Goal: Transaction & Acquisition: Purchase product/service

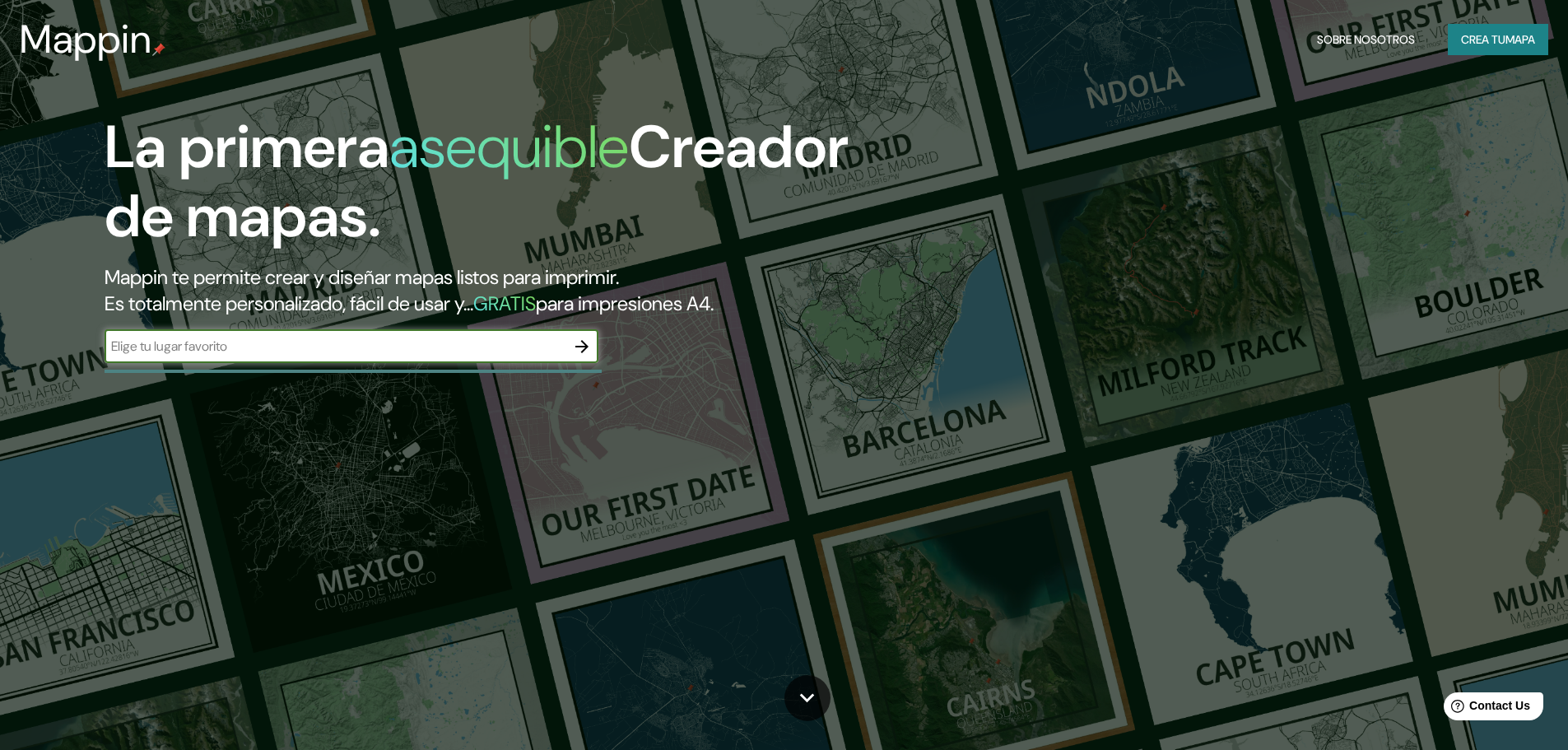
click at [487, 344] on input "text" at bounding box center [335, 346] width 461 height 19
type input "[GEOGRAPHIC_DATA]"
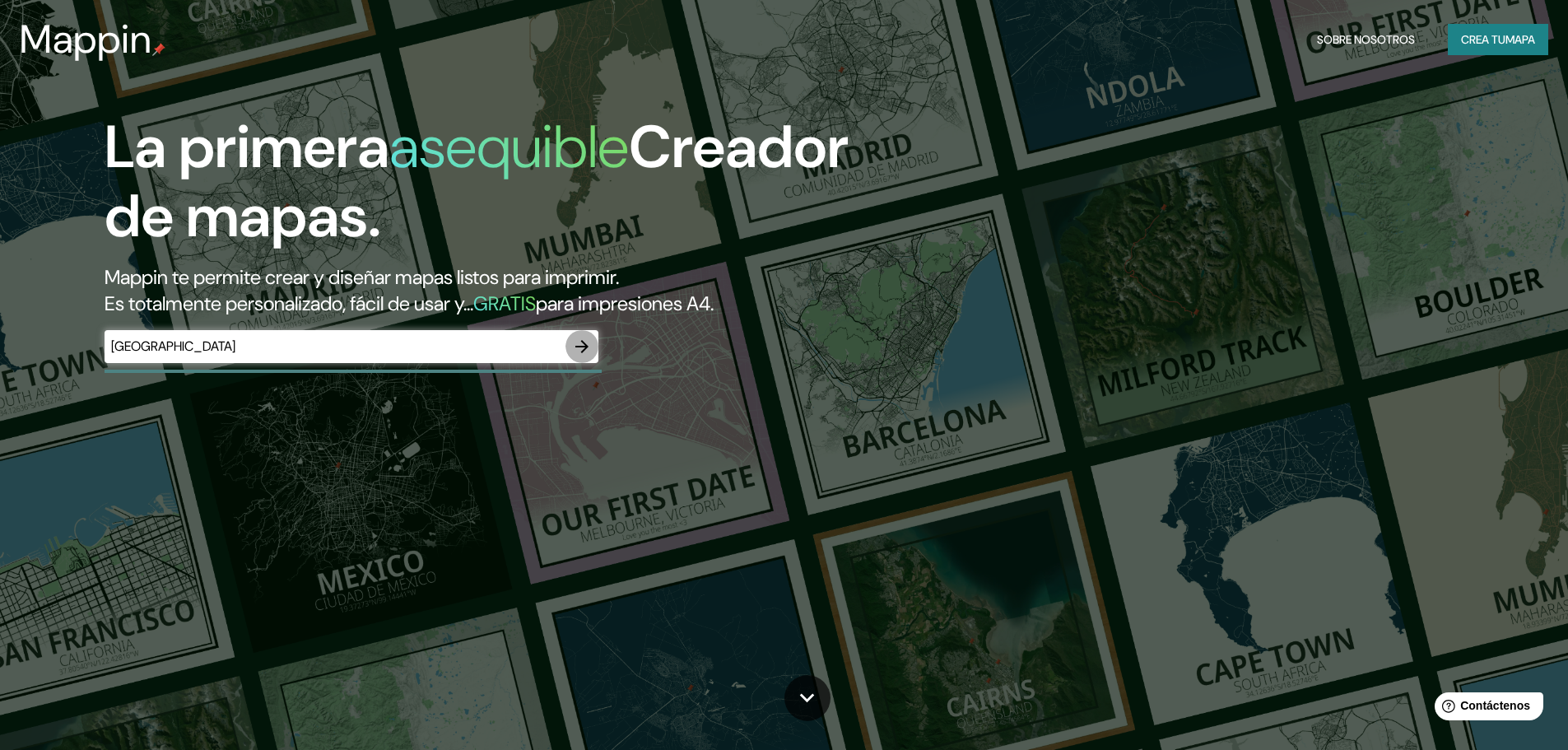
click at [576, 348] on icon "button" at bounding box center [582, 346] width 20 height 20
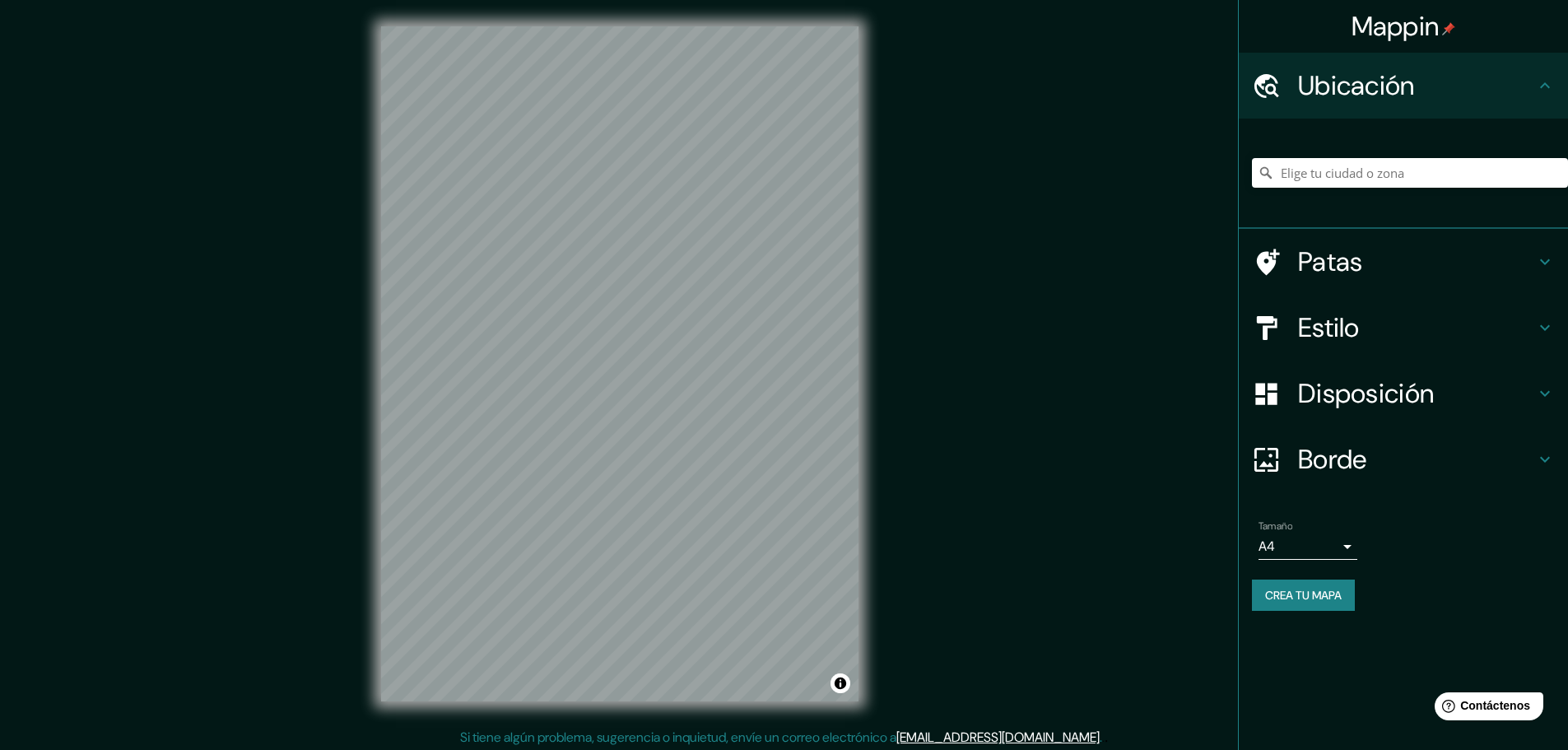
click at [1088, 314] on div "Mappin Ubicación Patas Estilo Disposición Borde Elige un borde. Consejo : puede…" at bounding box center [784, 376] width 1568 height 754
click at [1328, 268] on font "Patas" at bounding box center [1331, 262] width 65 height 35
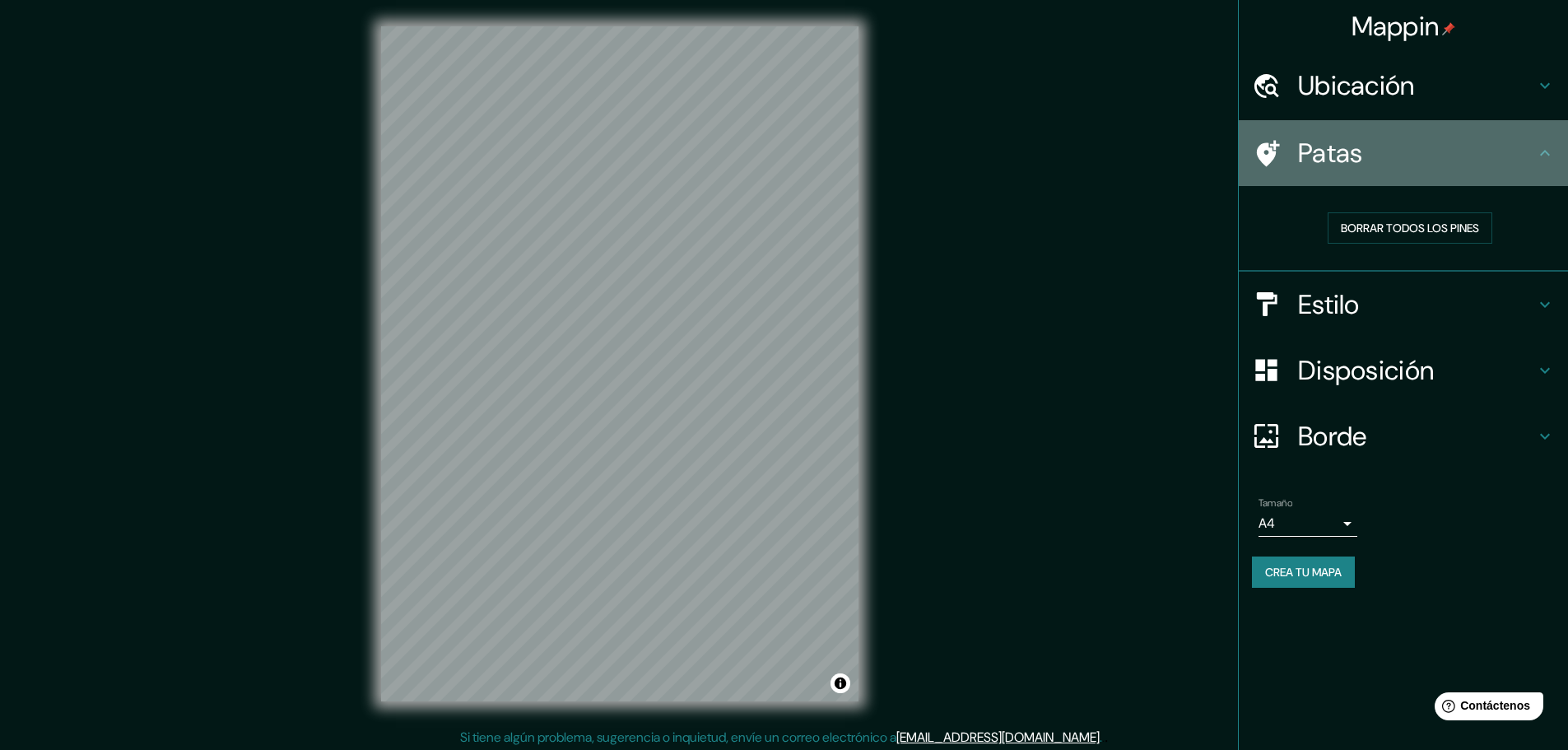
click at [1547, 156] on icon at bounding box center [1545, 152] width 20 height 20
click at [1539, 159] on icon at bounding box center [1545, 152] width 20 height 20
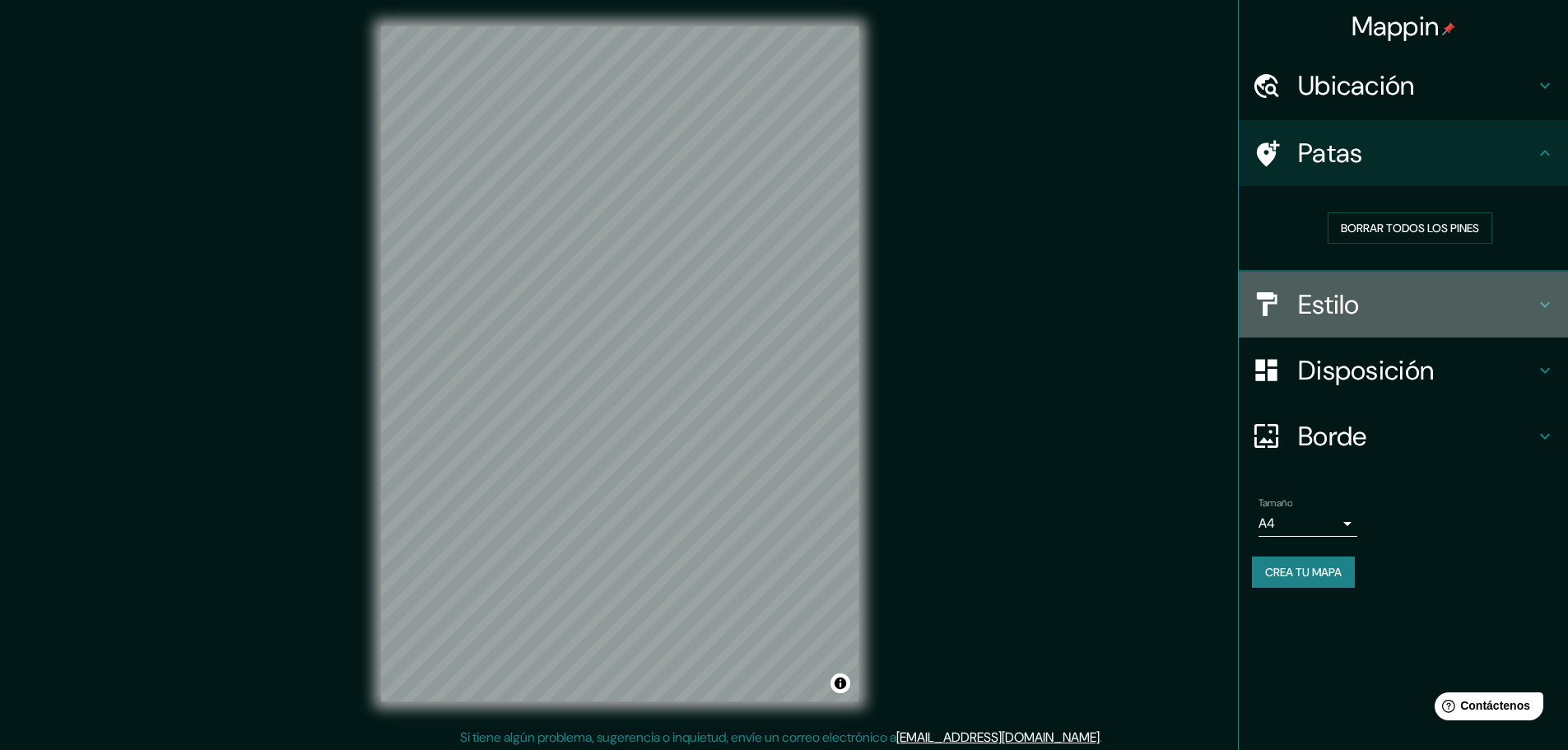
click at [1503, 301] on h4 "Estilo" at bounding box center [1417, 304] width 237 height 33
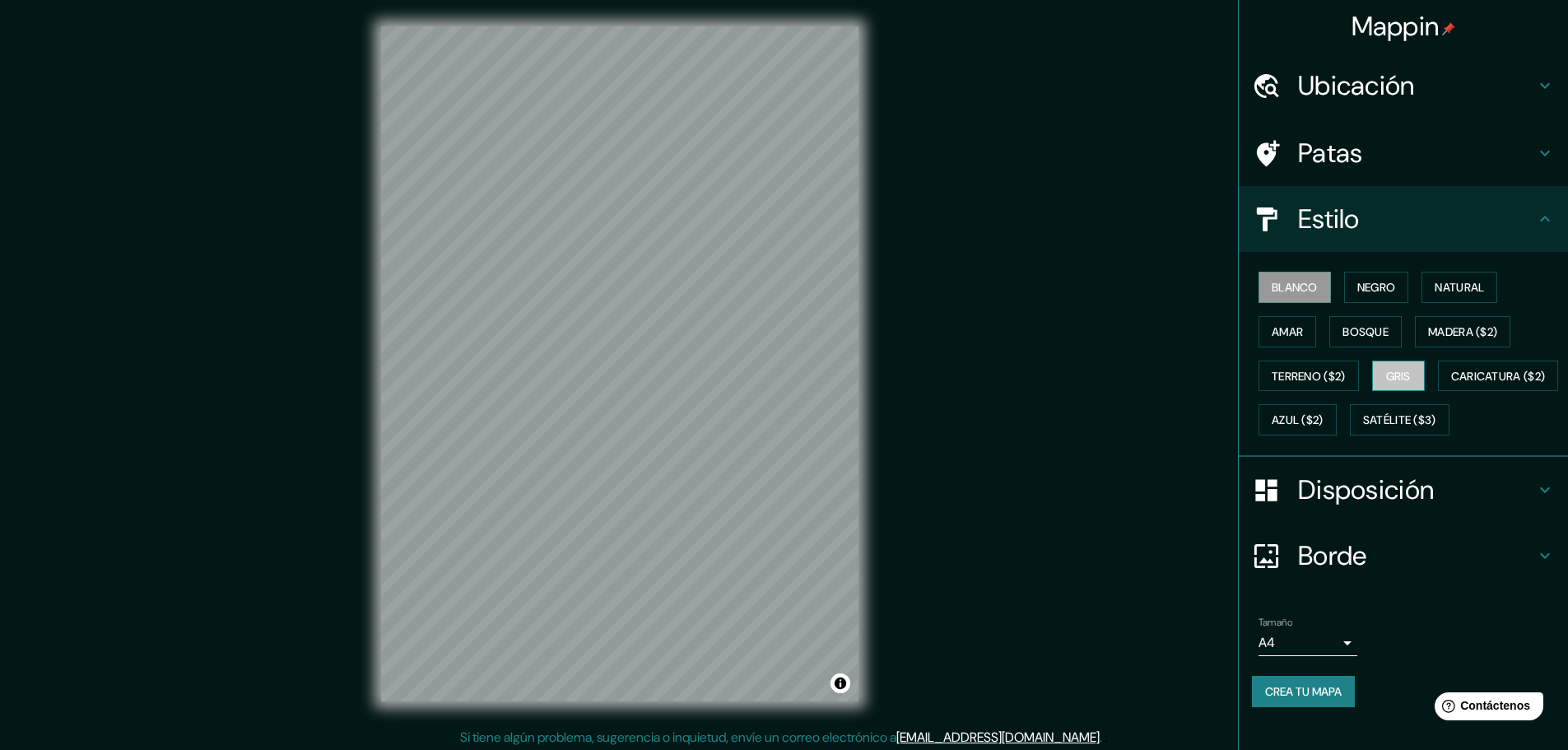
click at [1386, 371] on font "Gris" at bounding box center [1398, 376] width 24 height 15
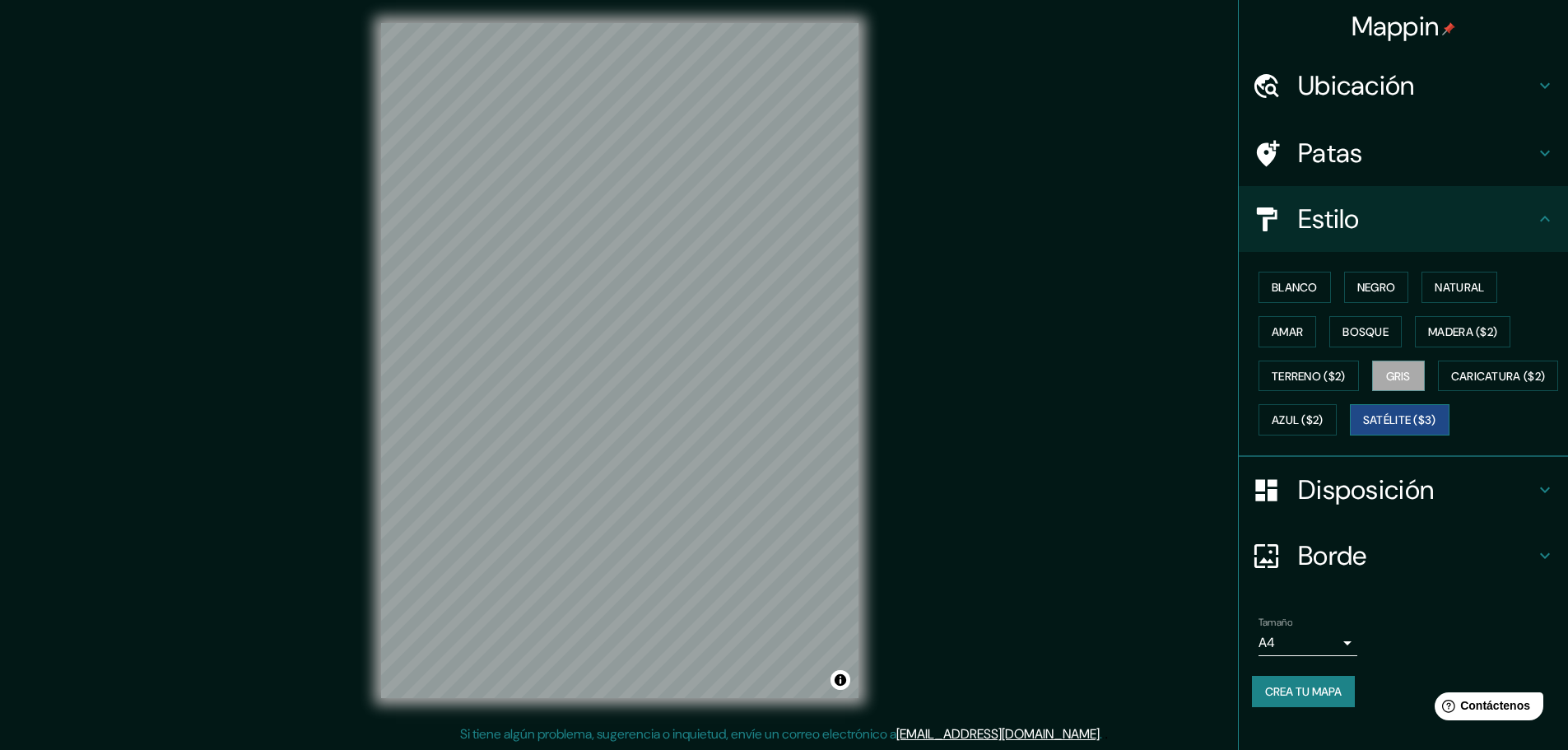
scroll to position [4, 0]
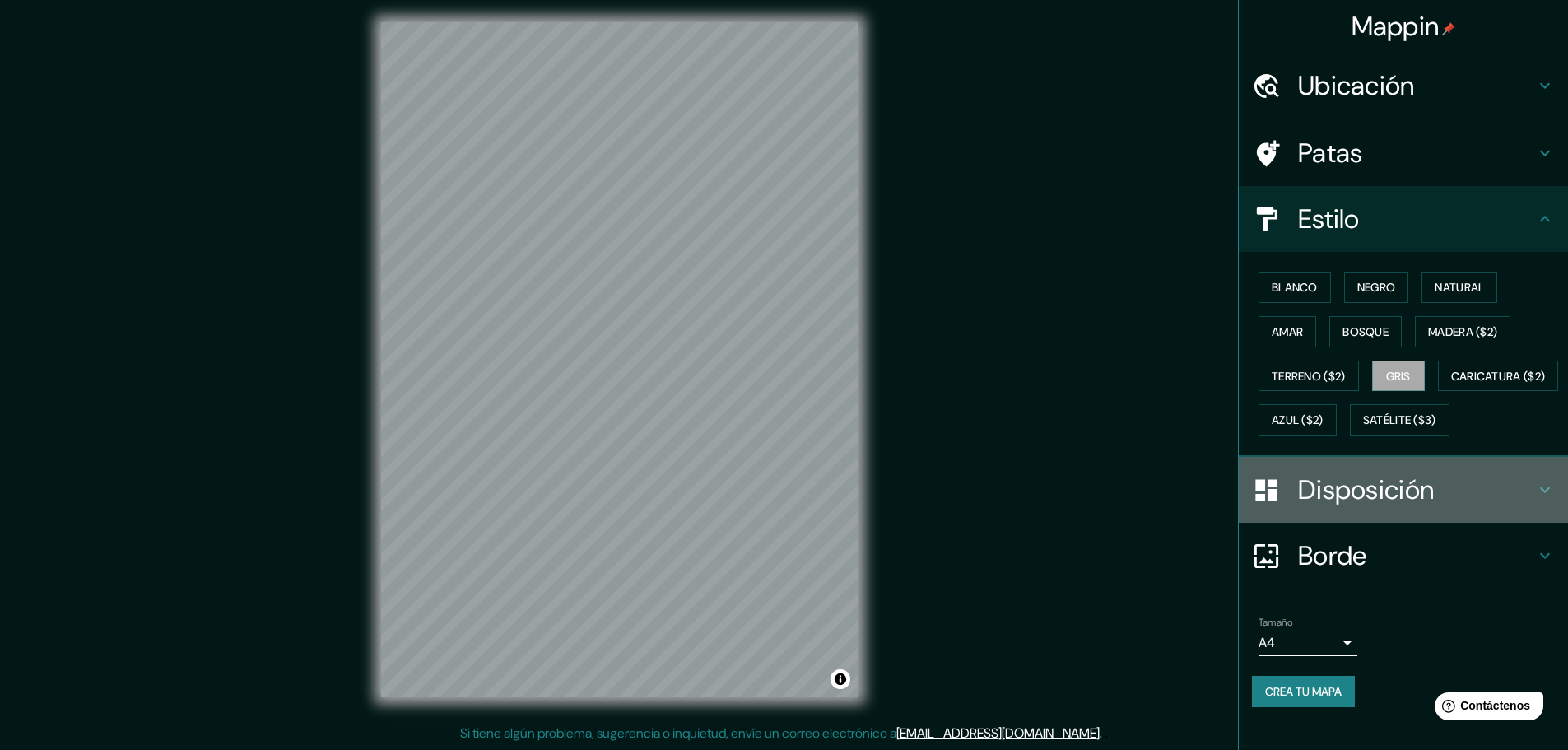
click at [1349, 507] on font "Disposición" at bounding box center [1365, 489] width 135 height 35
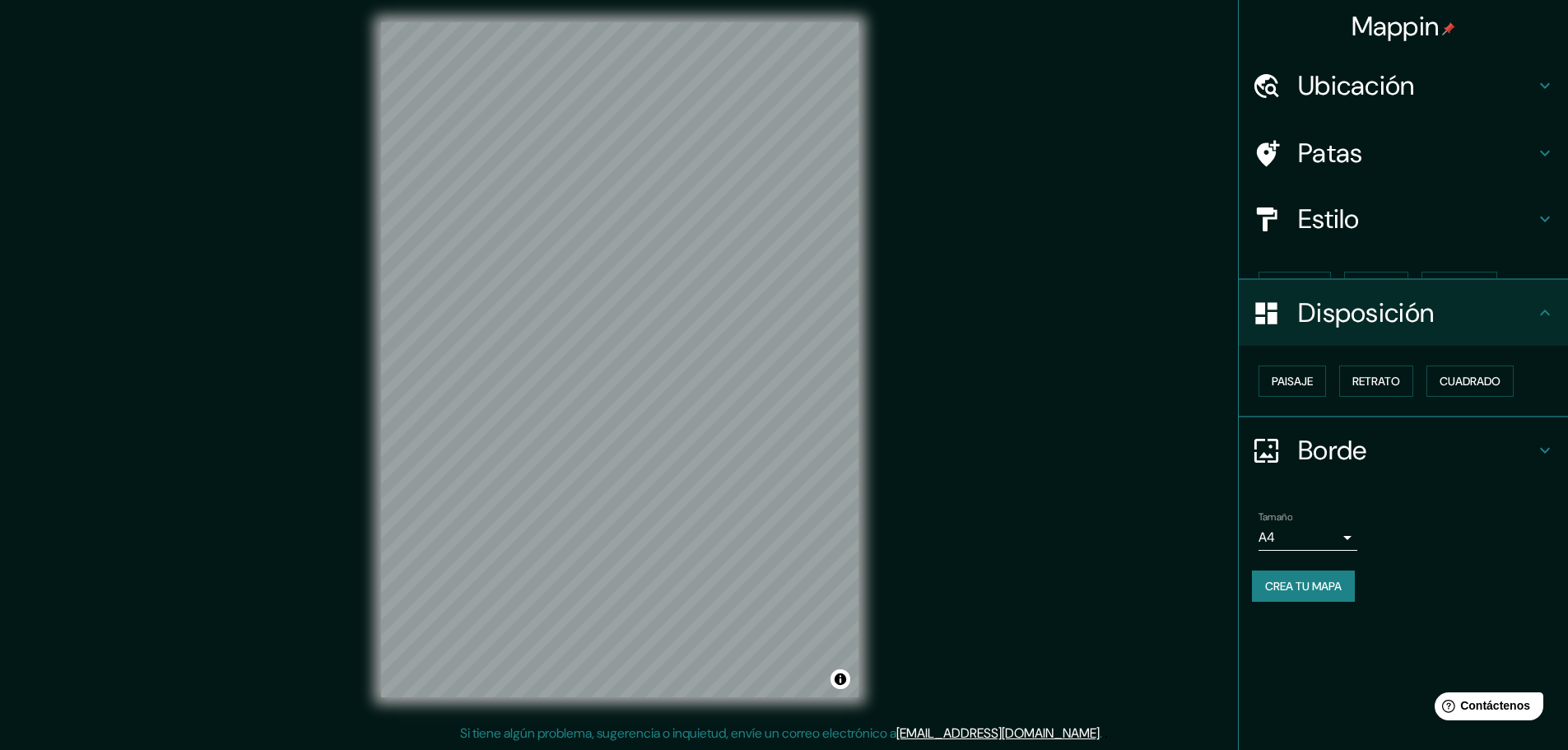
scroll to position [0, 0]
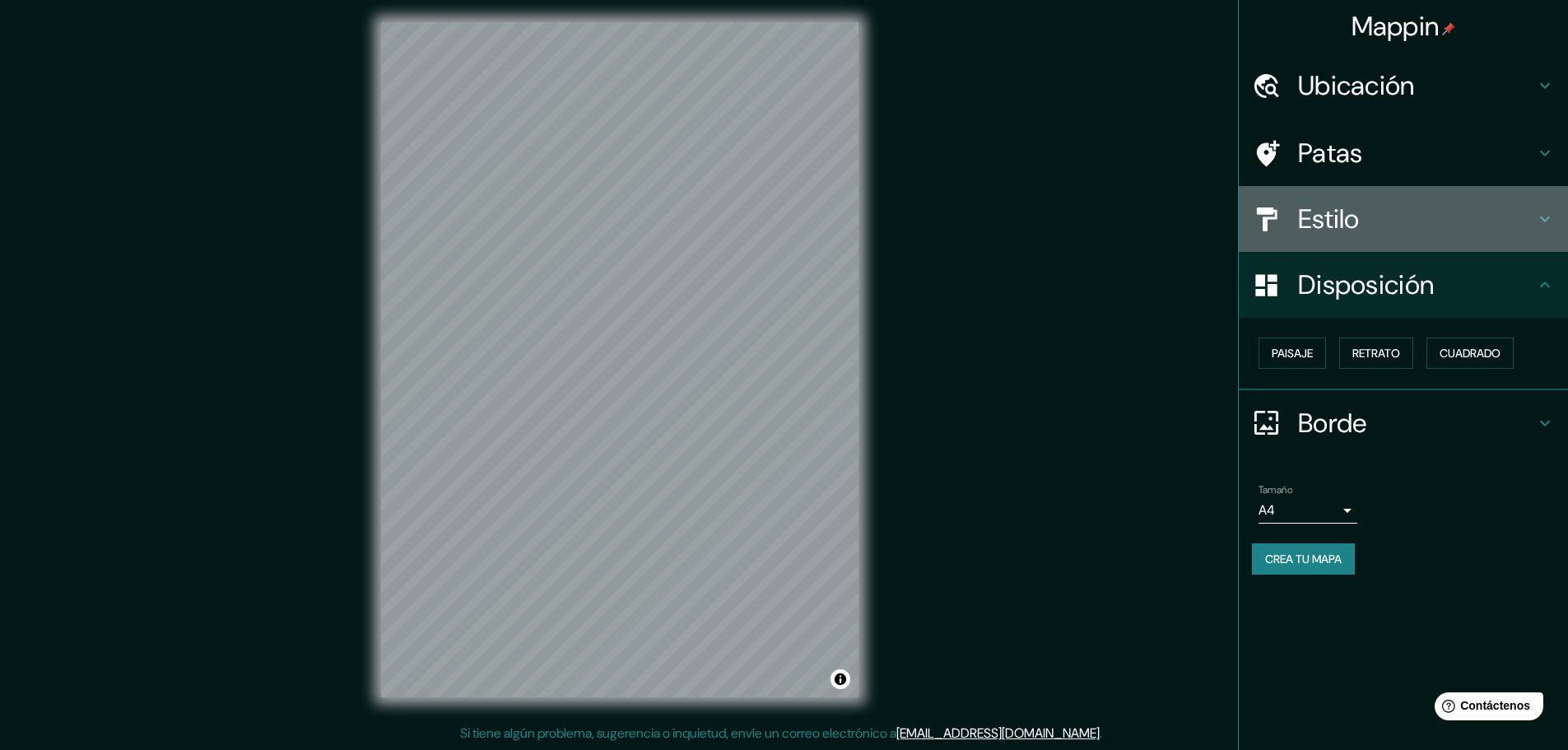
click at [1360, 228] on font "Estilo" at bounding box center [1329, 219] width 62 height 35
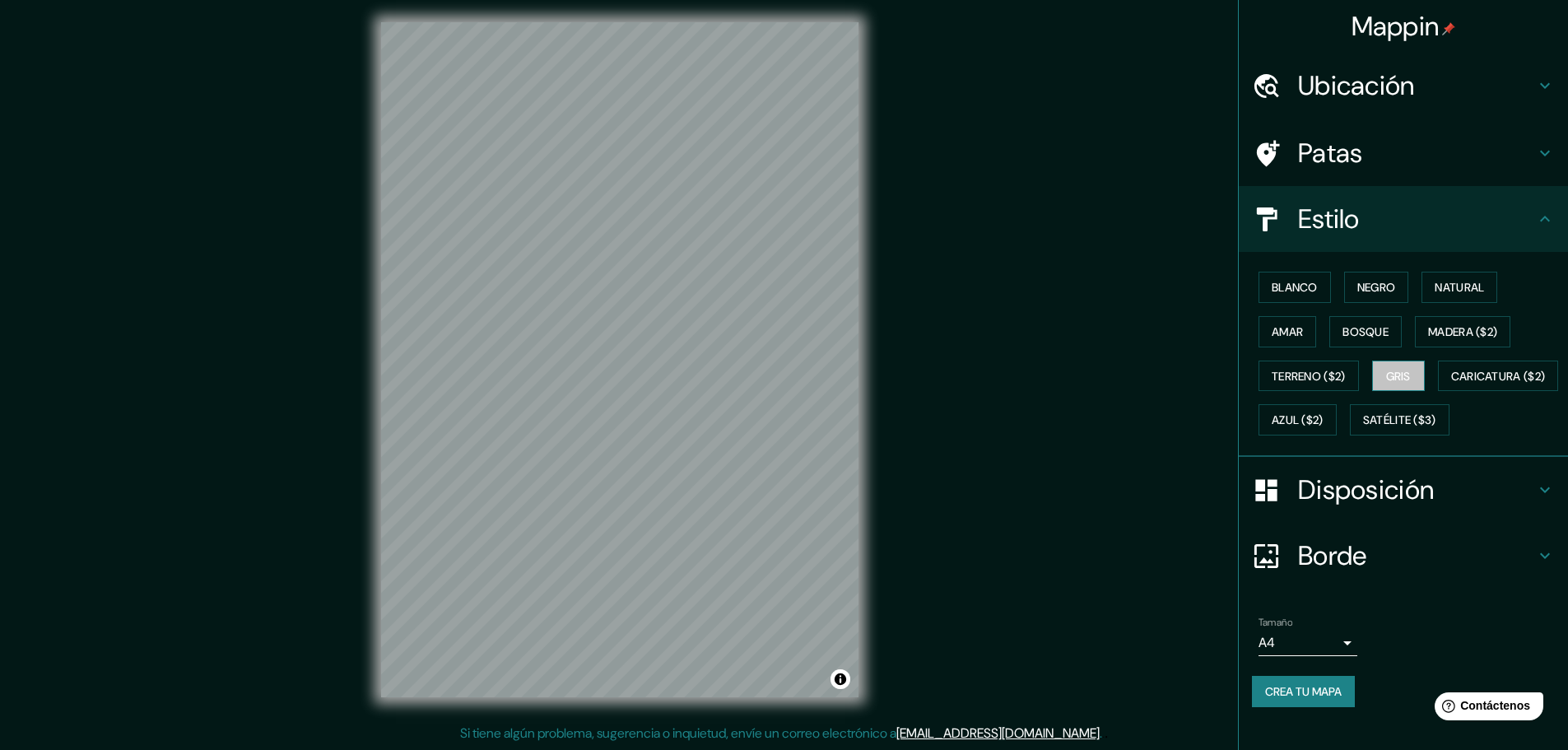
click at [1386, 371] on font "Gris" at bounding box center [1398, 376] width 24 height 15
click at [1317, 507] on font "Disposición" at bounding box center [1365, 489] width 135 height 35
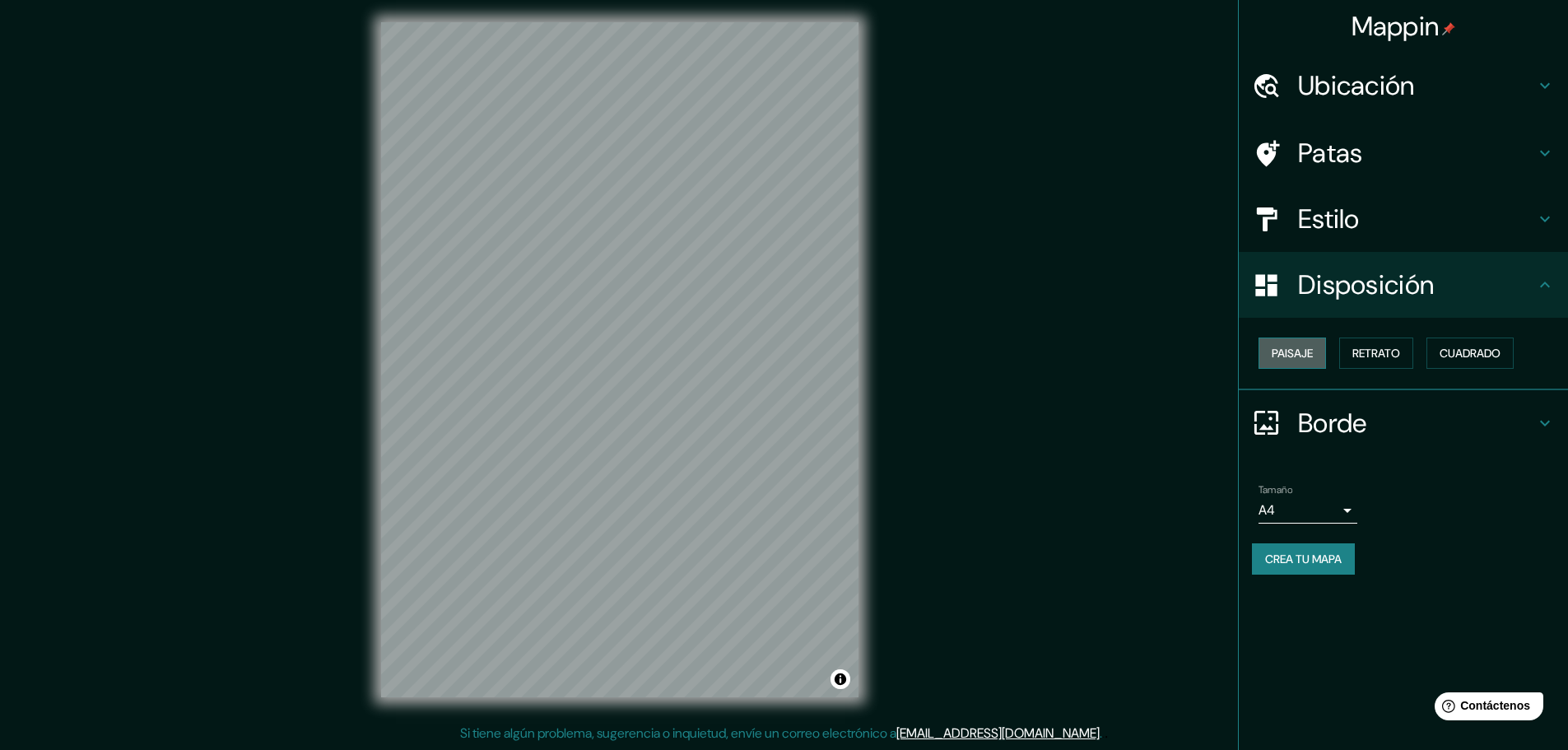
click at [1304, 351] on font "Paisaje" at bounding box center [1293, 353] width 41 height 15
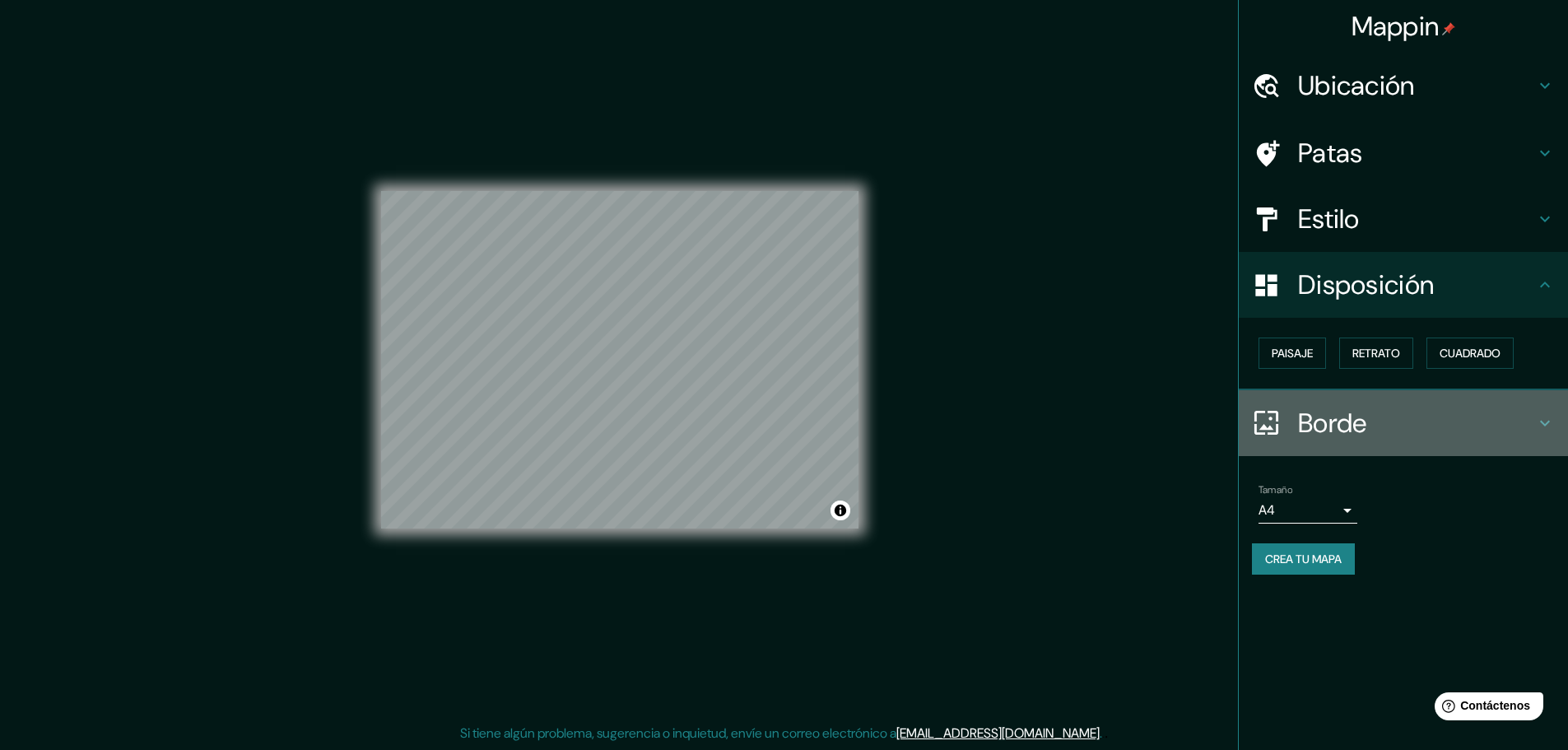
click at [1338, 414] on font "Borde" at bounding box center [1333, 423] width 69 height 35
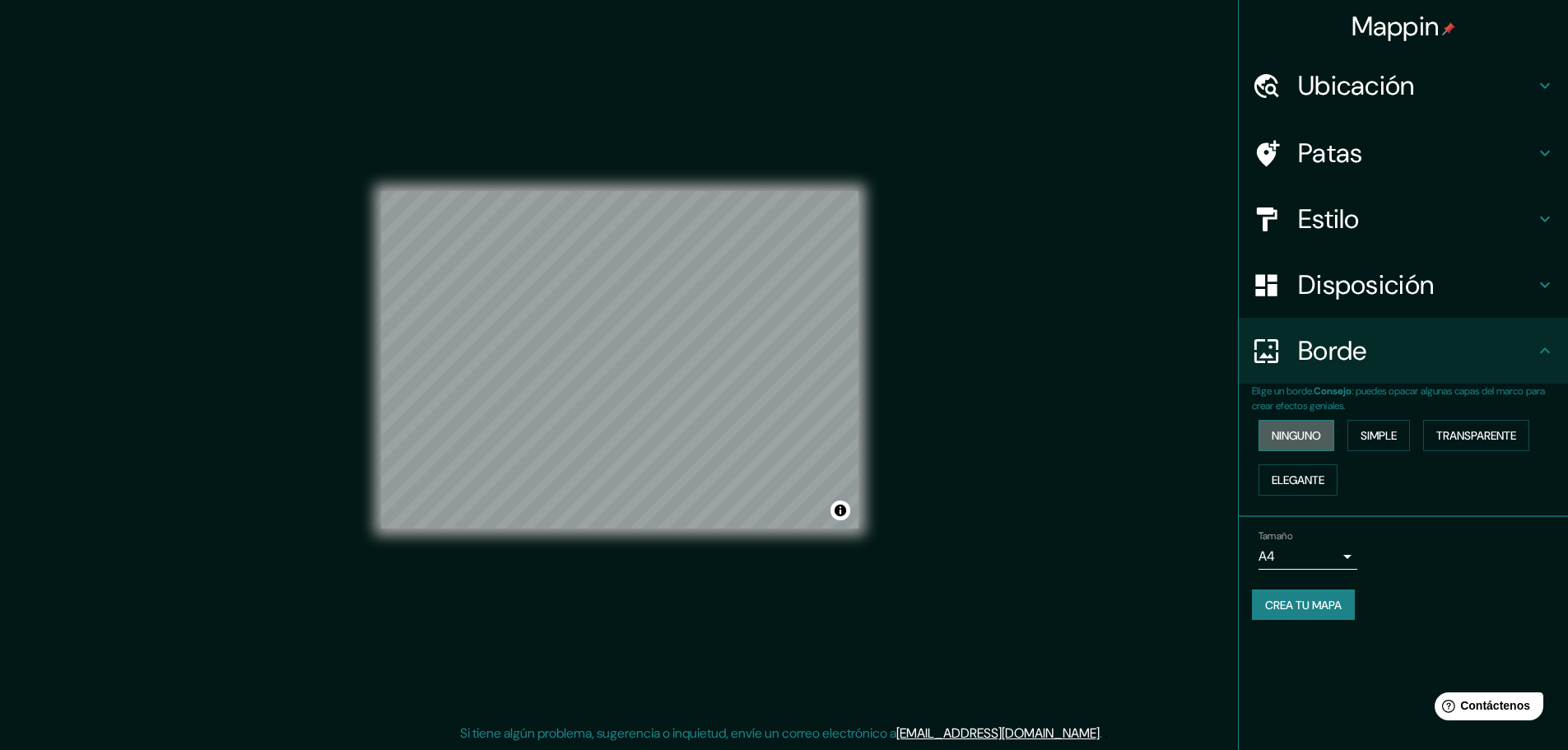
click at [1315, 433] on font "Ninguno" at bounding box center [1296, 435] width 49 height 15
click at [1363, 434] on button "Simple" at bounding box center [1378, 435] width 63 height 31
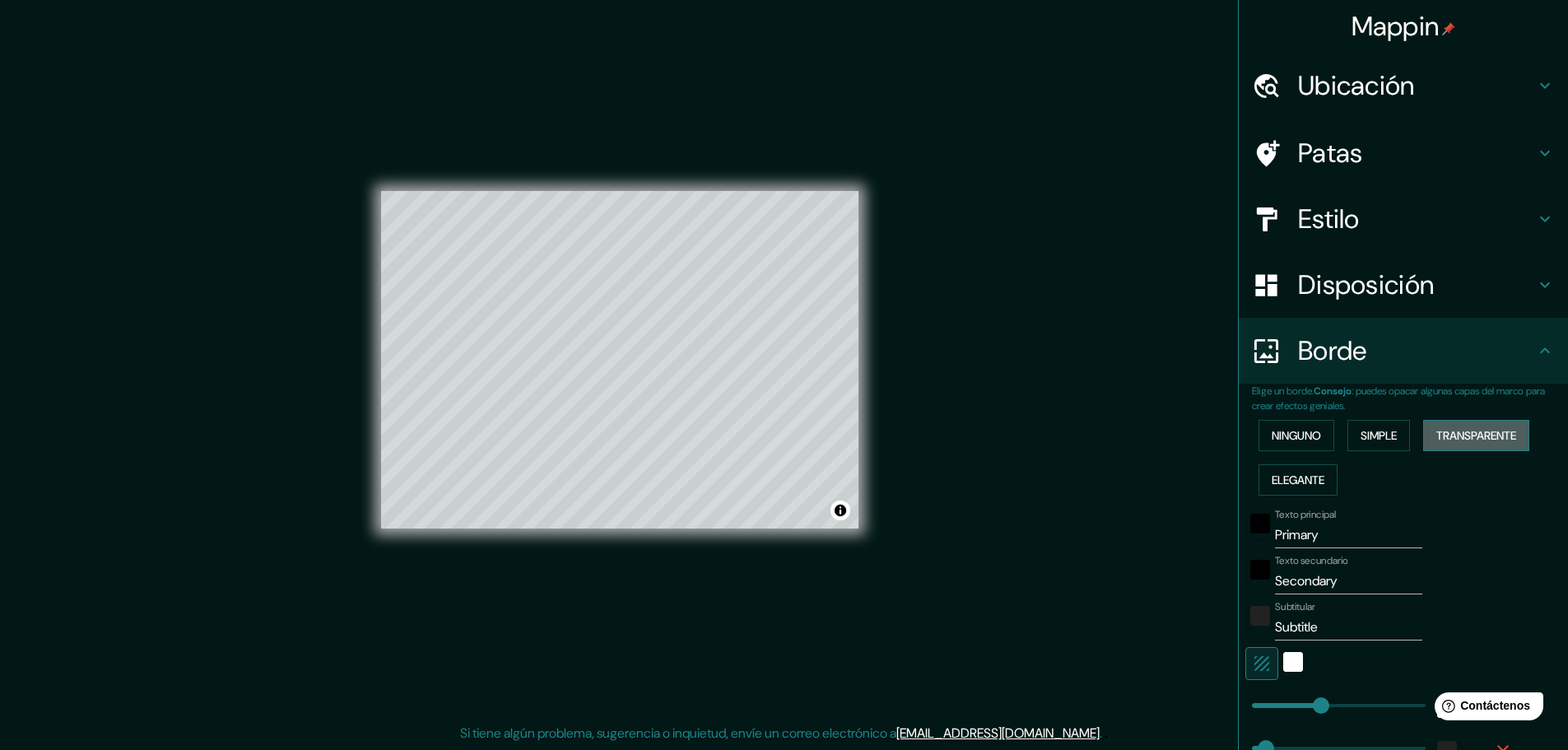
click at [1482, 438] on font "Transparente" at bounding box center [1476, 435] width 79 height 15
click at [1322, 464] on button "Elegante" at bounding box center [1298, 479] width 79 height 31
